Goal: Check status: Check status

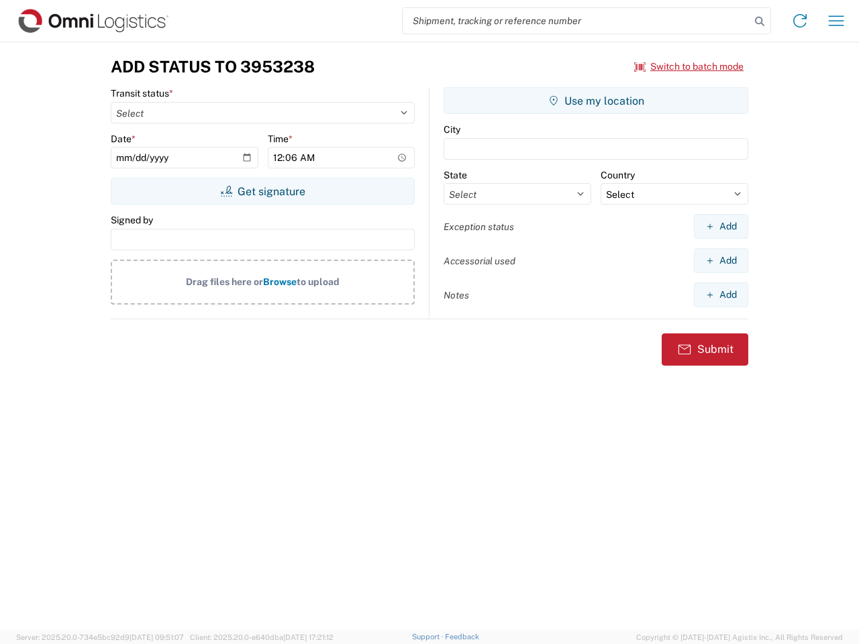
click at [576, 21] on input "search" at bounding box center [577, 21] width 348 height 26
click at [760, 21] on icon at bounding box center [759, 21] width 19 height 19
click at [800, 21] on icon at bounding box center [799, 20] width 21 height 21
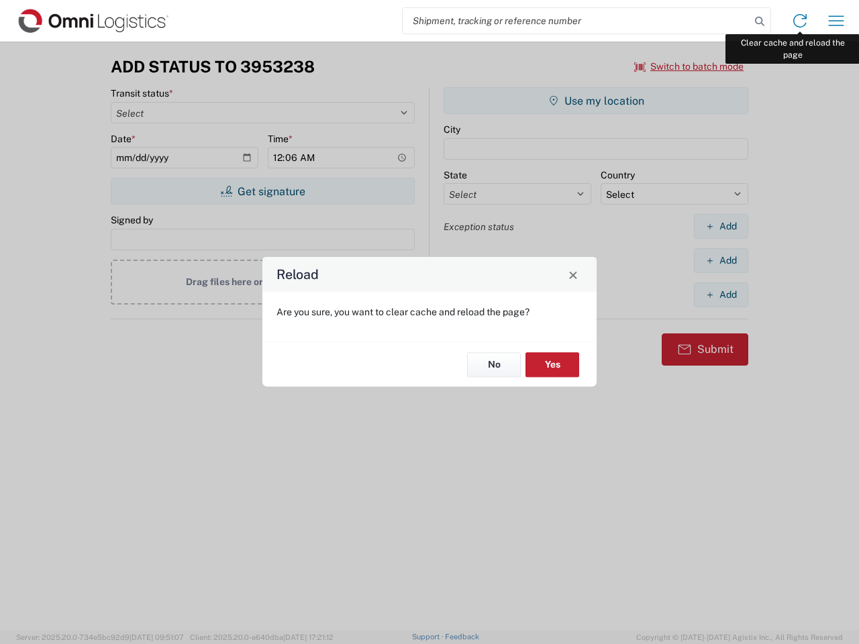
click at [836, 21] on div "Reload Are you sure, you want to clear cache and reload the page? No Yes" at bounding box center [429, 322] width 859 height 644
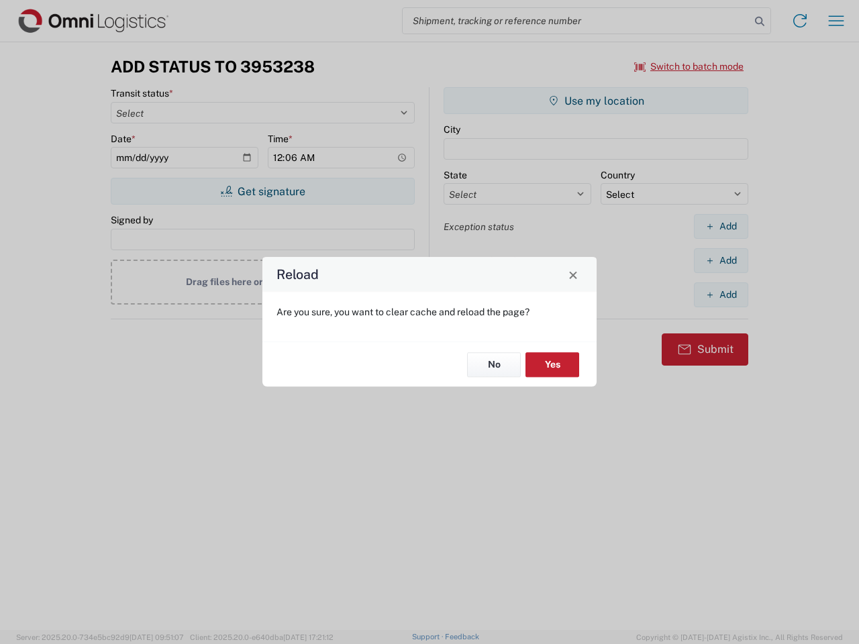
click at [689, 66] on div "Reload Are you sure, you want to clear cache and reload the page? No Yes" at bounding box center [429, 322] width 859 height 644
click at [262, 191] on div "Reload Are you sure, you want to clear cache and reload the page? No Yes" at bounding box center [429, 322] width 859 height 644
click at [596, 101] on div "Reload Are you sure, you want to clear cache and reload the page? No Yes" at bounding box center [429, 322] width 859 height 644
click at [721, 226] on div "Reload Are you sure, you want to clear cache and reload the page? No Yes" at bounding box center [429, 322] width 859 height 644
click at [721, 260] on div "Reload Are you sure, you want to clear cache and reload the page? No Yes" at bounding box center [429, 322] width 859 height 644
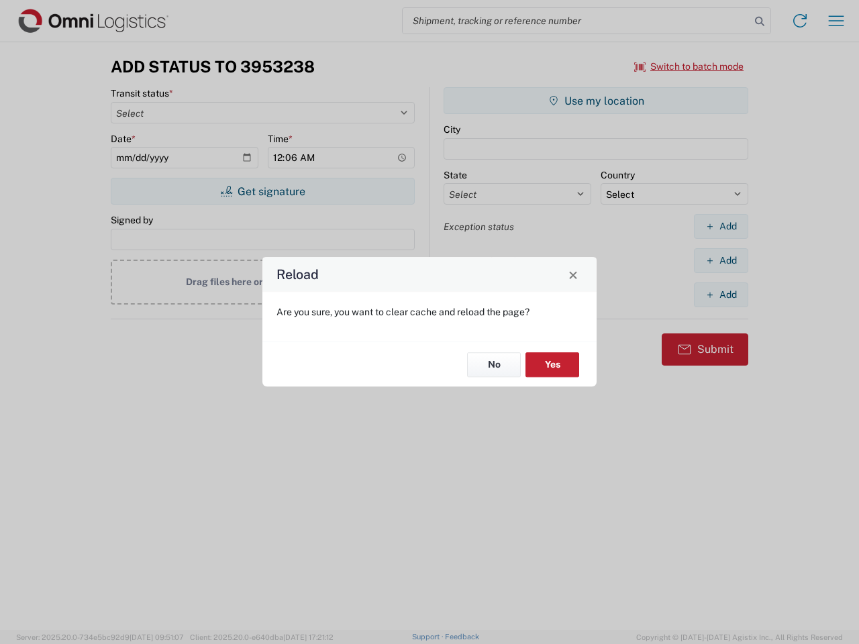
click at [721, 295] on div "Reload Are you sure, you want to clear cache and reload the page? No Yes" at bounding box center [429, 322] width 859 height 644
